Goal: Transaction & Acquisition: Book appointment/travel/reservation

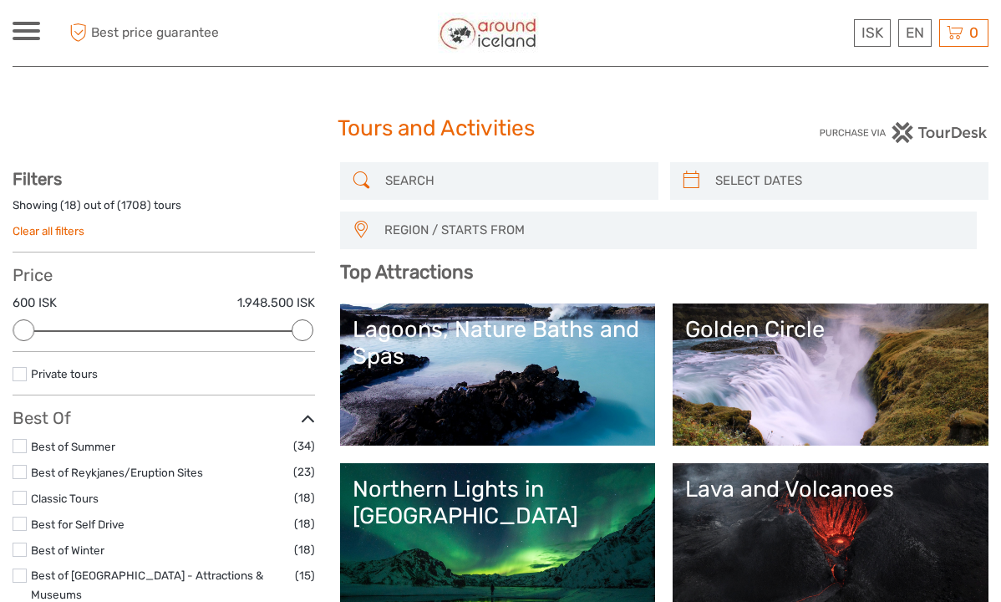
select select
click at [425, 182] on input "search" at bounding box center [515, 180] width 272 height 29
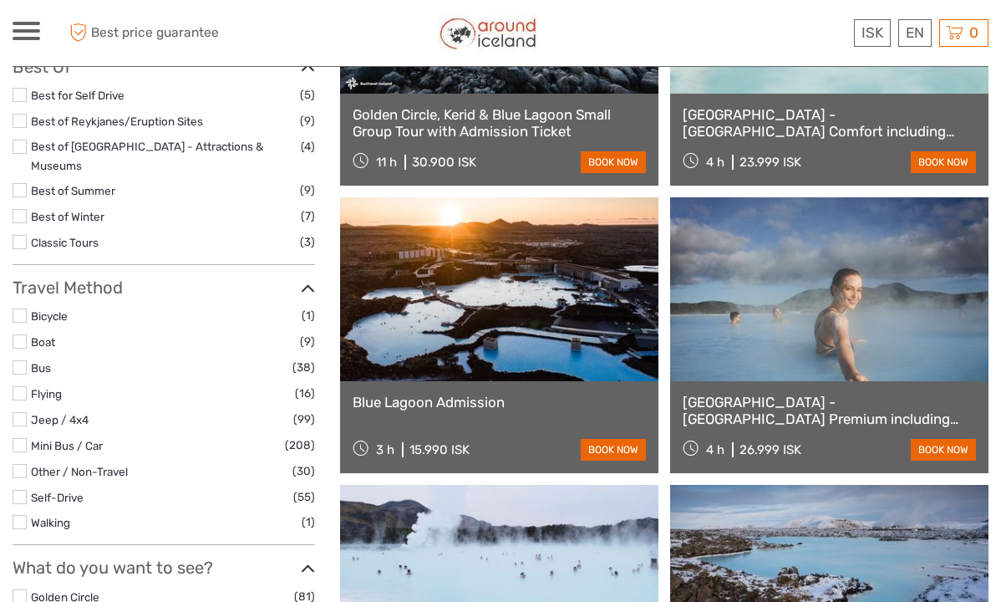
scroll to position [353, 0]
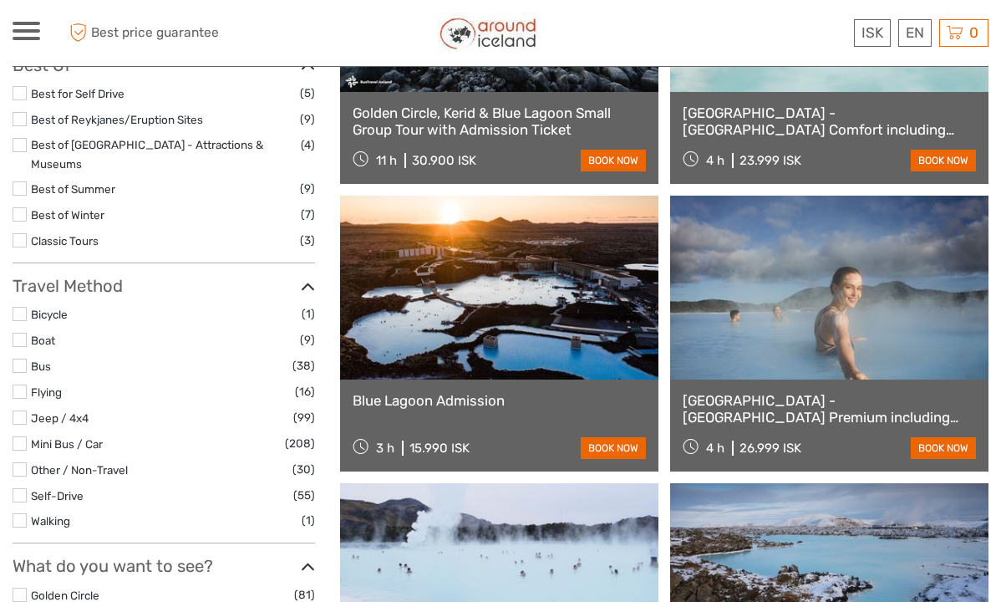
click at [521, 378] on link at bounding box center [499, 288] width 318 height 184
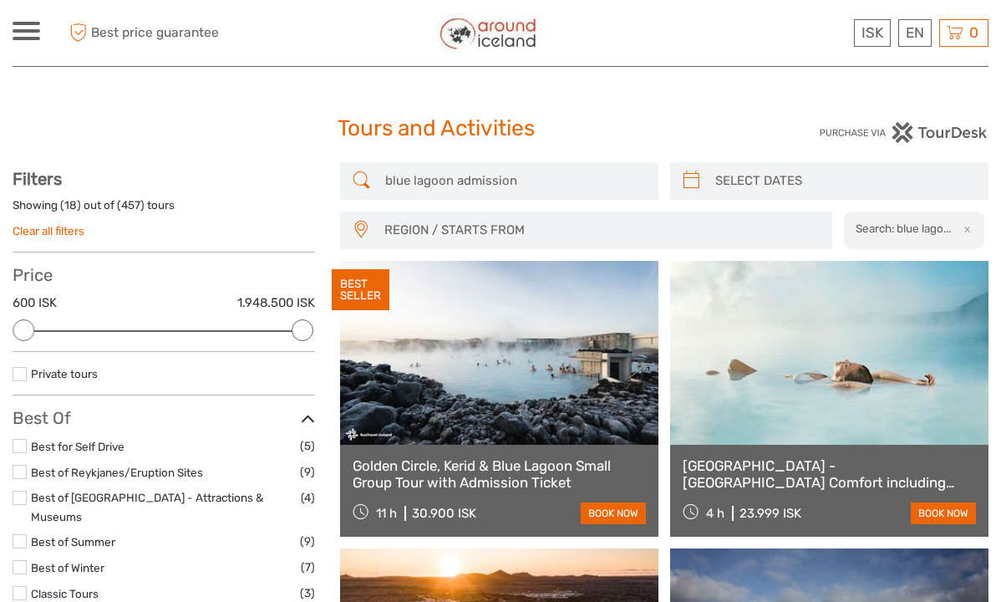
scroll to position [0, 0]
drag, startPoint x: 525, startPoint y: 175, endPoint x: 340, endPoint y: 128, distance: 190.5
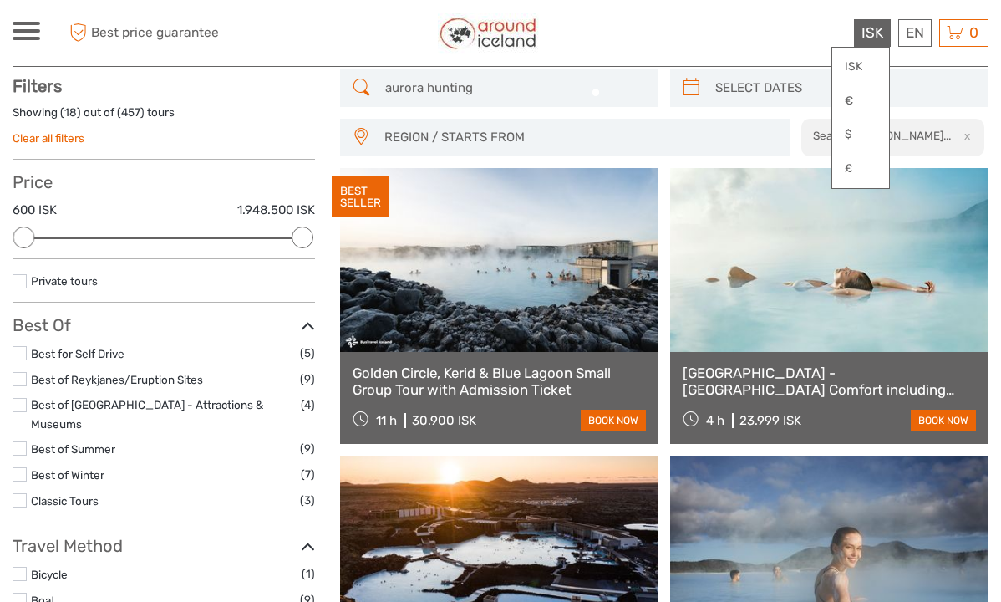
type input "aurora hunting"
click at [873, 33] on span "ISK" at bounding box center [873, 32] width 22 height 17
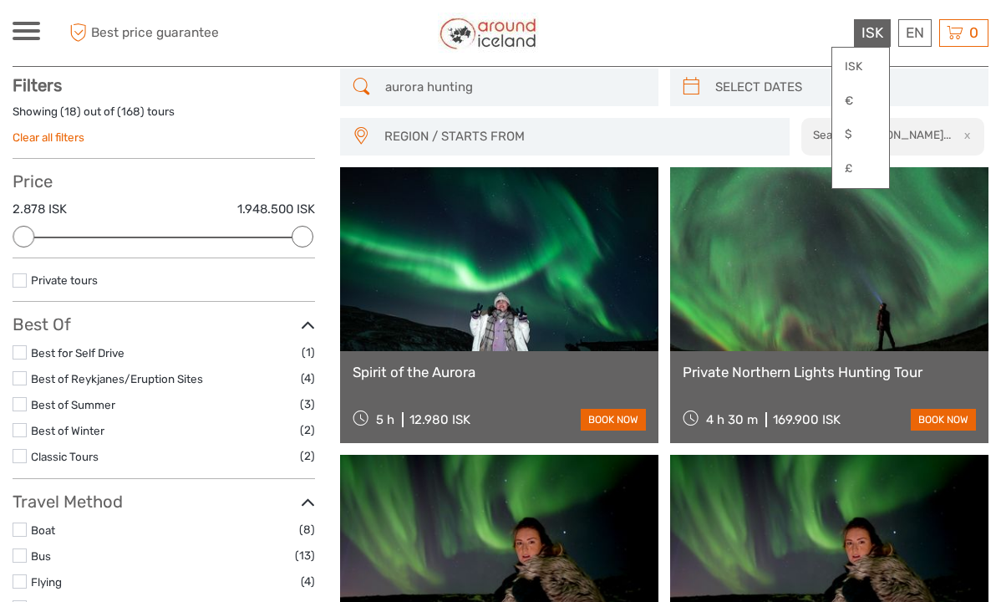
scroll to position [94, 0]
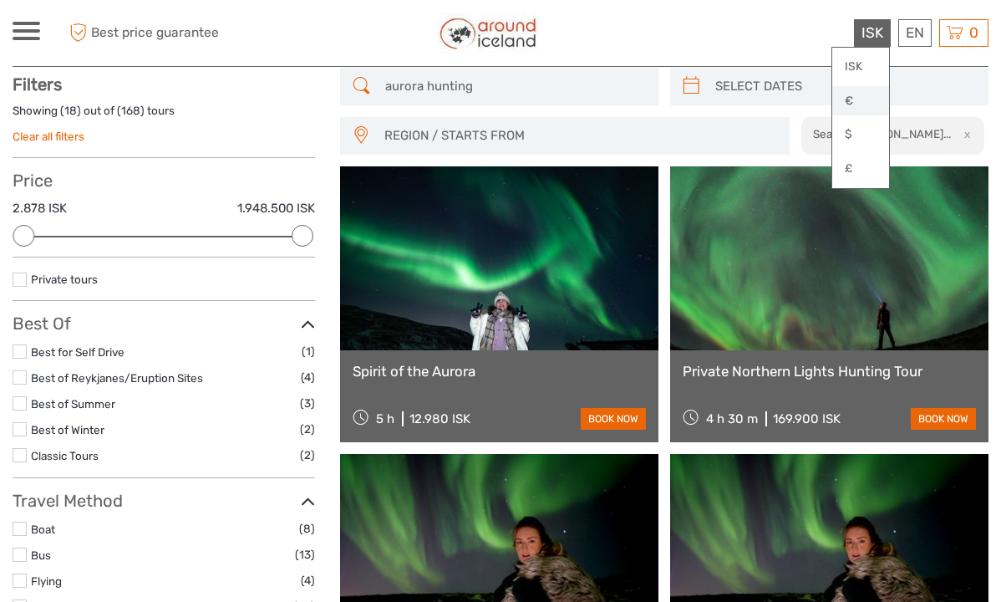
click at [849, 100] on link "€" at bounding box center [860, 101] width 57 height 30
click at [847, 94] on link "€" at bounding box center [860, 101] width 57 height 30
click at [686, 287] on link at bounding box center [829, 258] width 318 height 184
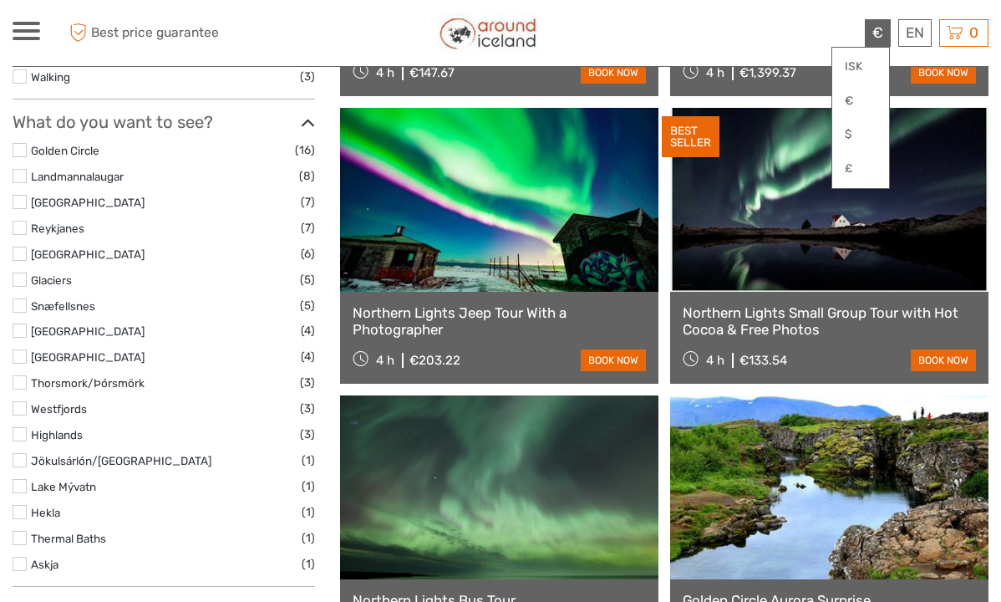
scroll to position [720, 0]
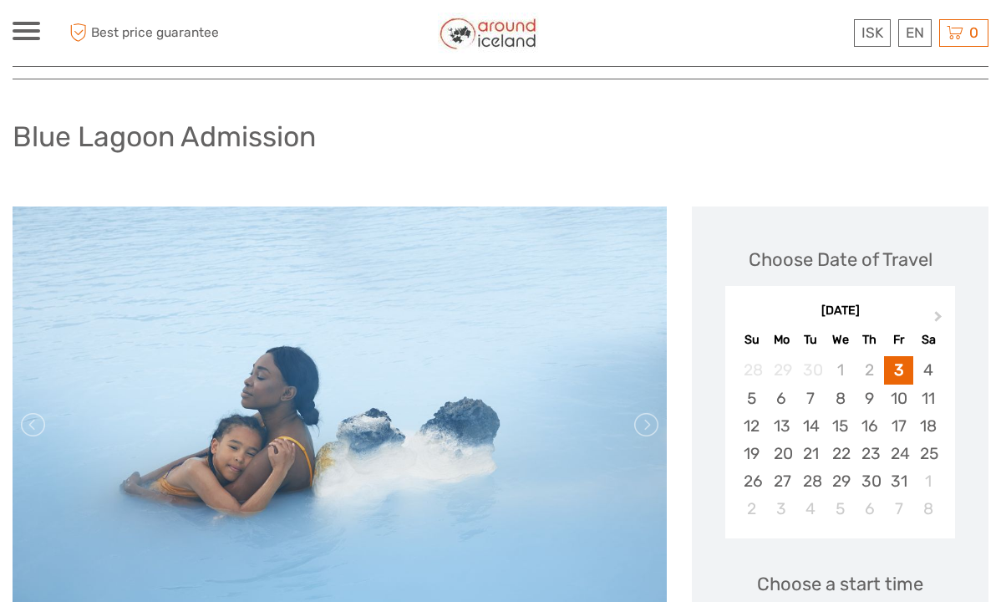
scroll to position [78, 0]
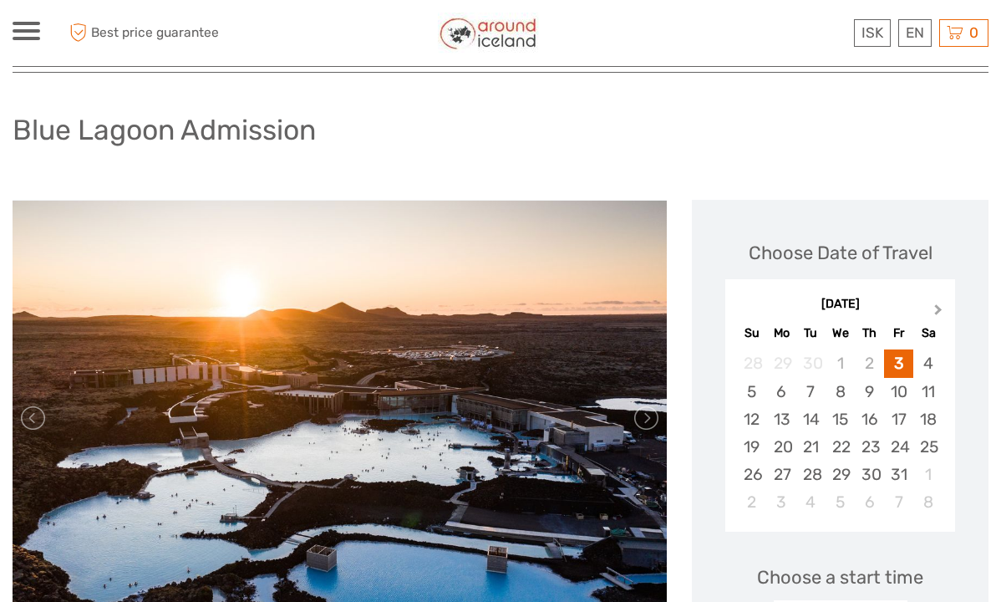
click at [939, 313] on span "Next Month" at bounding box center [939, 313] width 0 height 24
click at [813, 440] on div "18" at bounding box center [810, 447] width 29 height 28
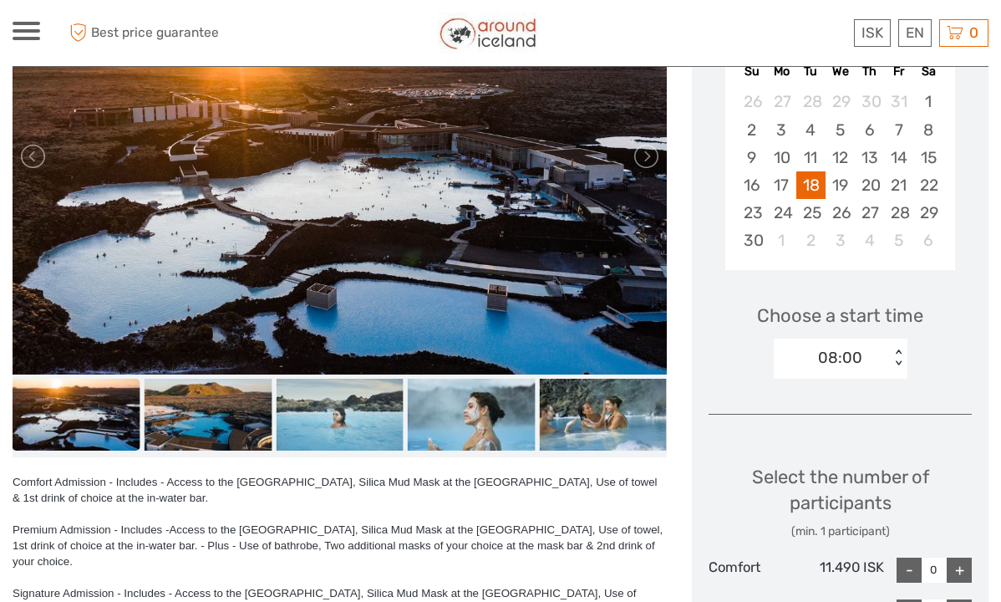
scroll to position [368, 0]
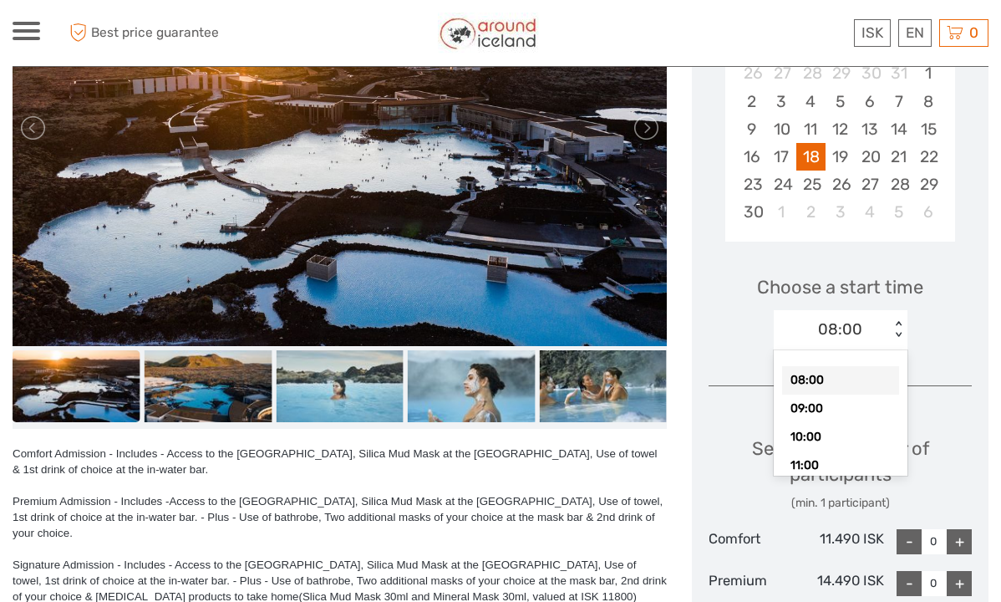
click at [898, 335] on div "< >" at bounding box center [898, 330] width 14 height 18
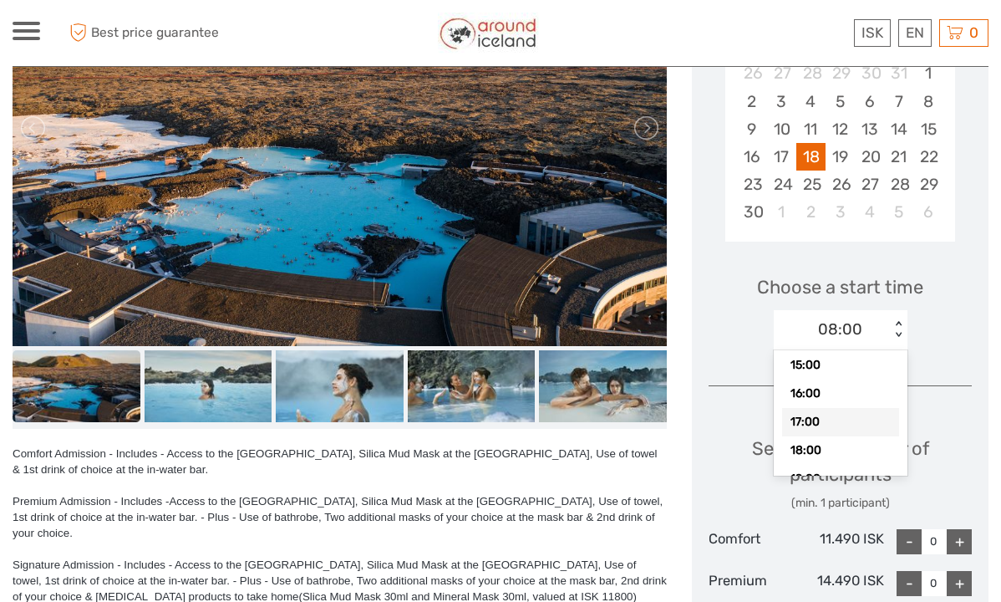
scroll to position [216, 0]
click at [812, 394] on div "16:00" at bounding box center [840, 392] width 117 height 28
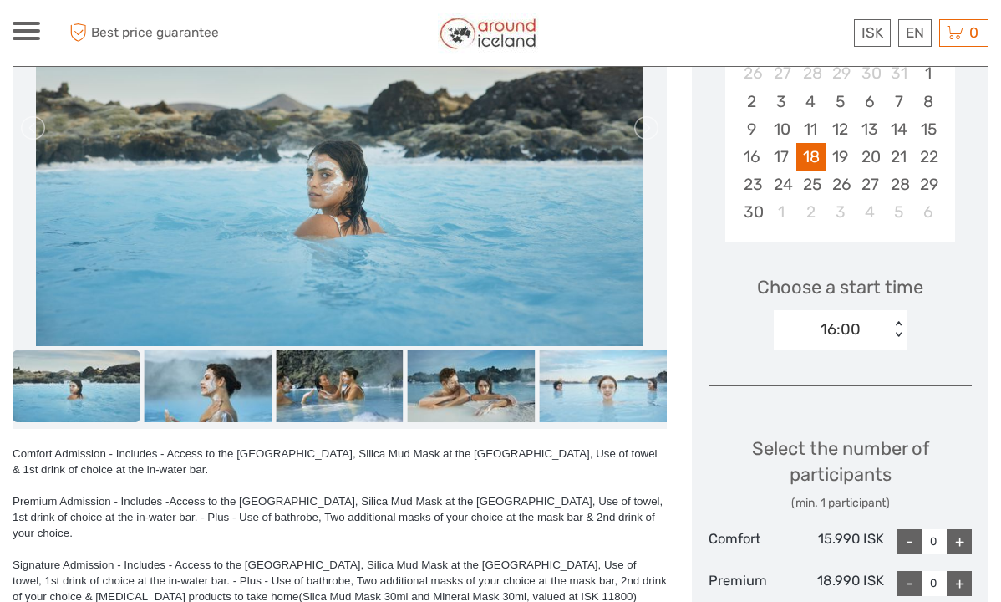
click at [956, 532] on div "+" at bounding box center [959, 541] width 25 height 25
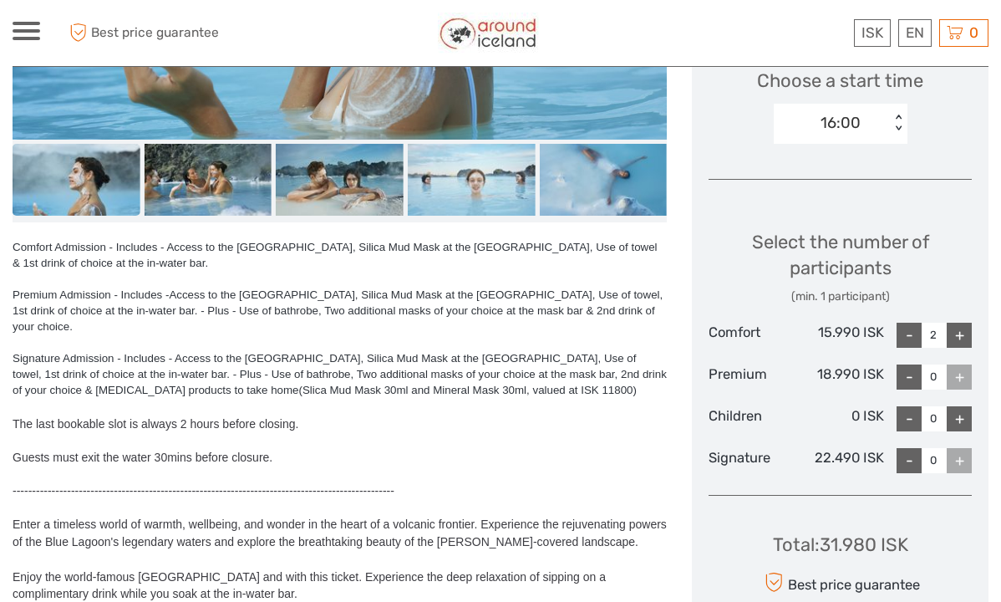
scroll to position [575, 0]
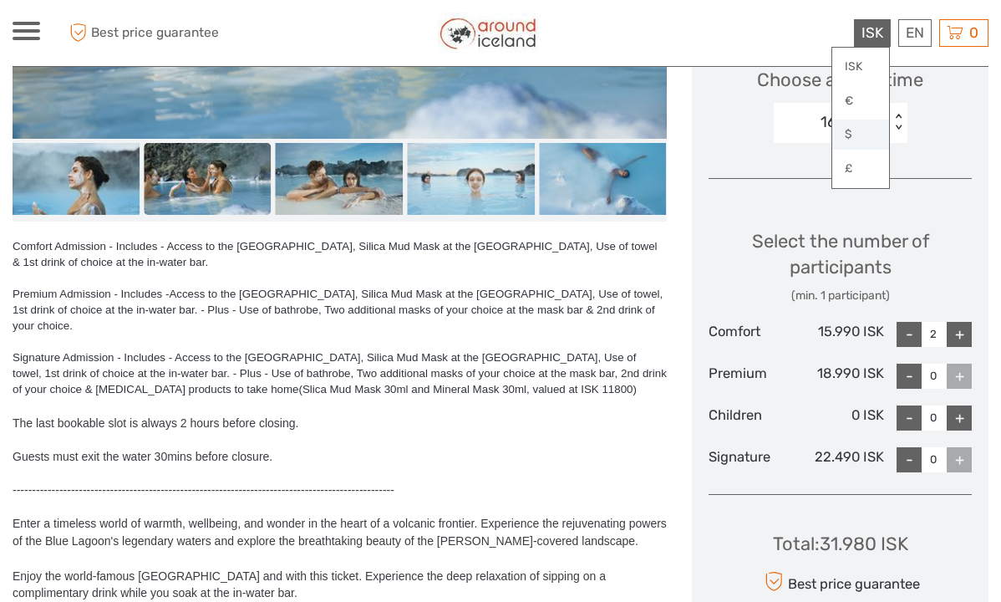
click at [850, 133] on link "$" at bounding box center [860, 135] width 57 height 30
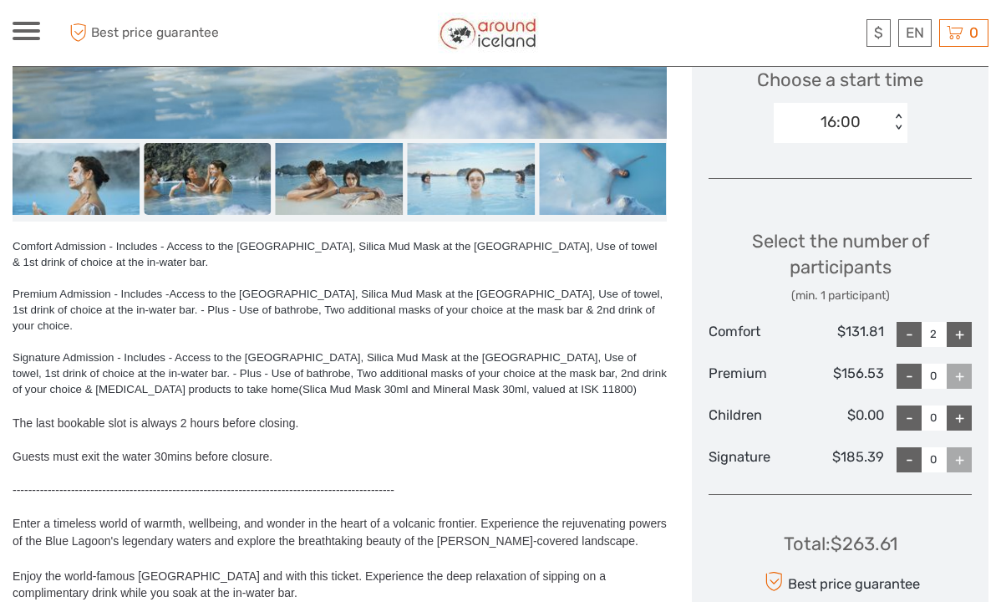
click at [909, 331] on div "-" at bounding box center [909, 334] width 25 height 25
type input "1"
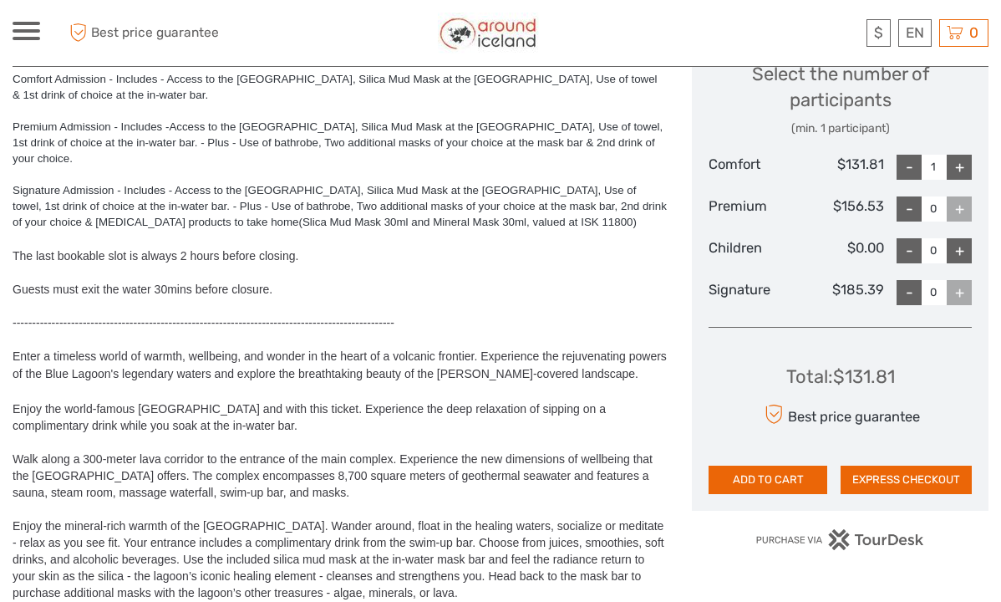
scroll to position [760, 0]
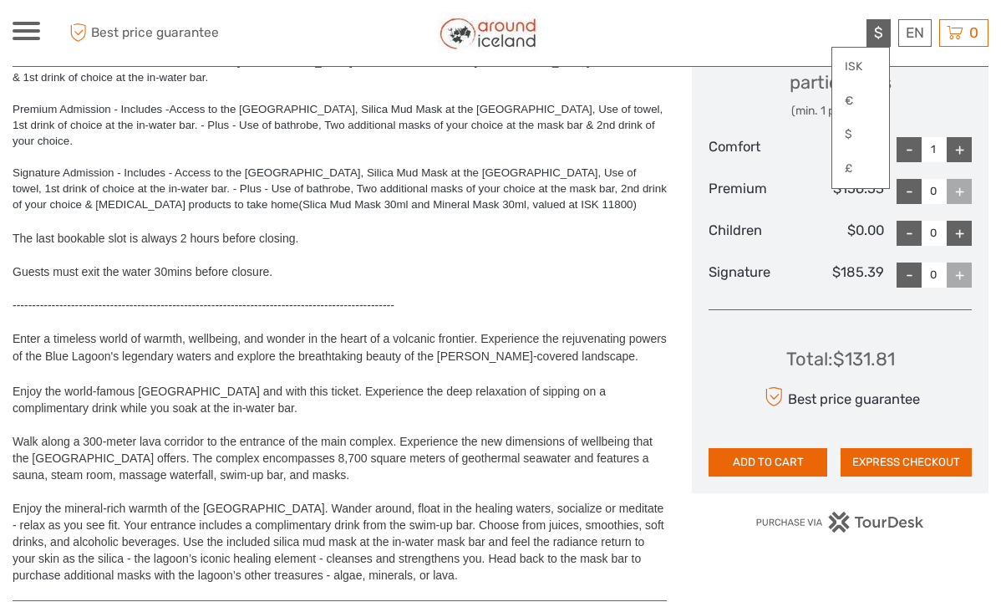
click at [878, 29] on span "$" at bounding box center [878, 32] width 9 height 17
click at [849, 101] on link "€" at bounding box center [860, 101] width 57 height 30
click at [537, 166] on span "Access to the [GEOGRAPHIC_DATA], Silica Mud Mask at the [GEOGRAPHIC_DATA], Use …" at bounding box center [340, 188] width 654 height 44
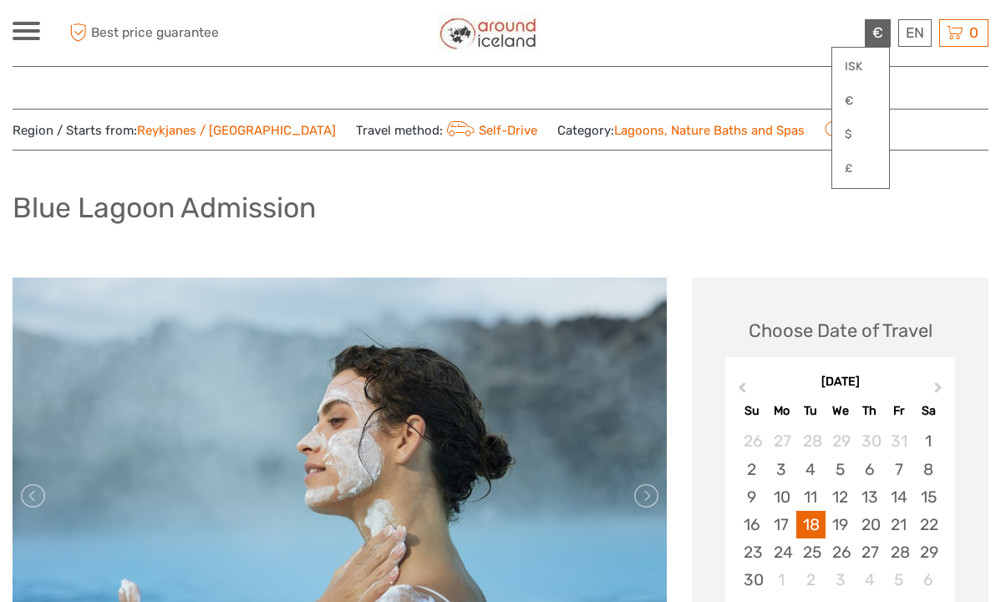
scroll to position [0, 0]
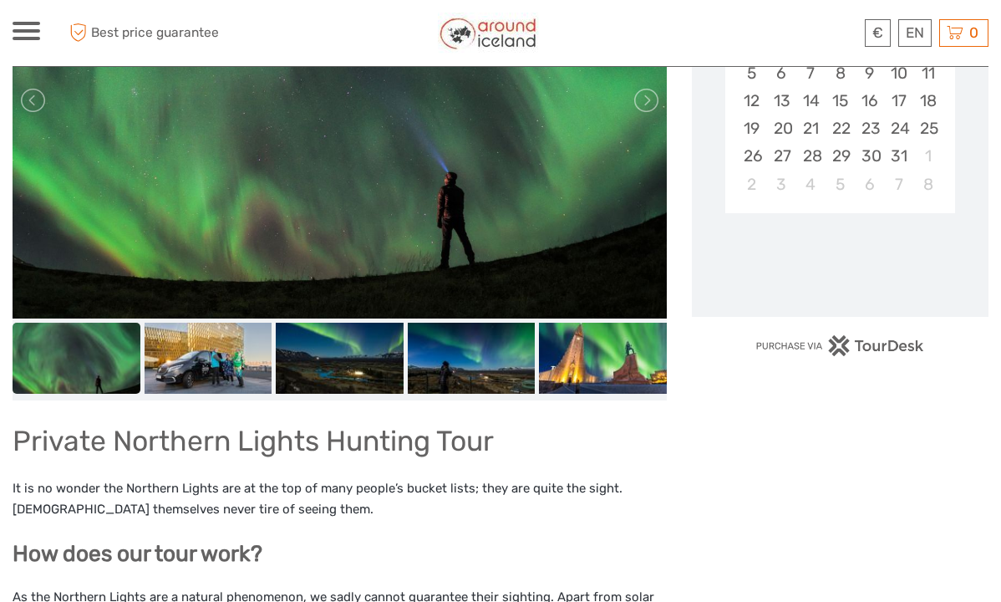
scroll to position [408, 0]
